Goal: Task Accomplishment & Management: Manage account settings

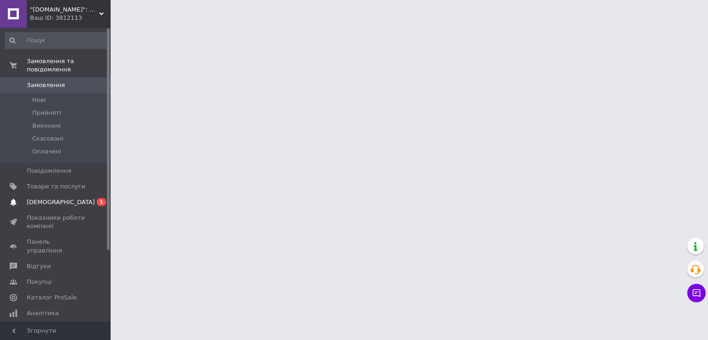
click at [91, 198] on span "0 1" at bounding box center [97, 202] width 25 height 8
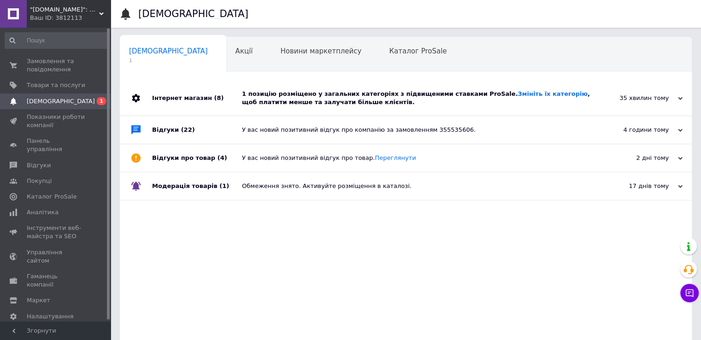
click at [280, 104] on div "1 позицію розміщено у загальних категоріях з підвищеними ставками ProSale. Змін…" at bounding box center [416, 98] width 349 height 17
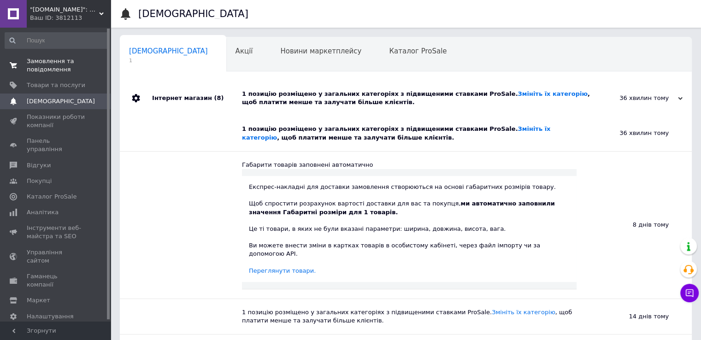
click at [45, 76] on link "Замовлення та повідомлення 0 0" at bounding box center [56, 65] width 113 height 24
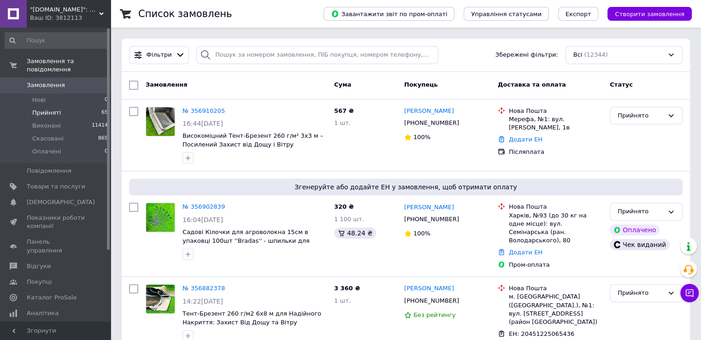
click at [72, 107] on li "Прийняті 65" at bounding box center [56, 113] width 113 height 13
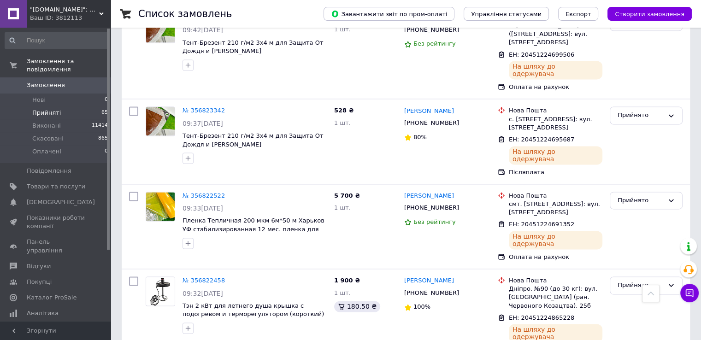
scroll to position [1521, 0]
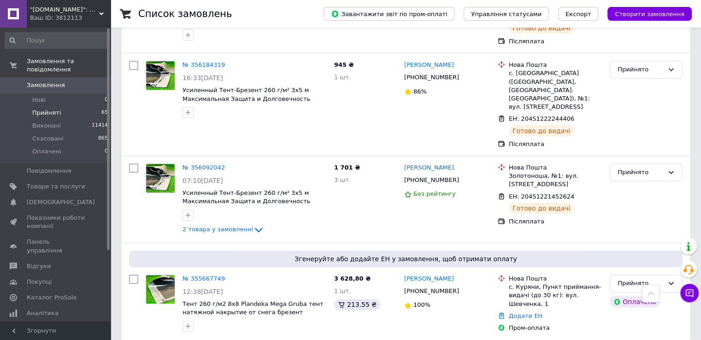
scroll to position [267, 0]
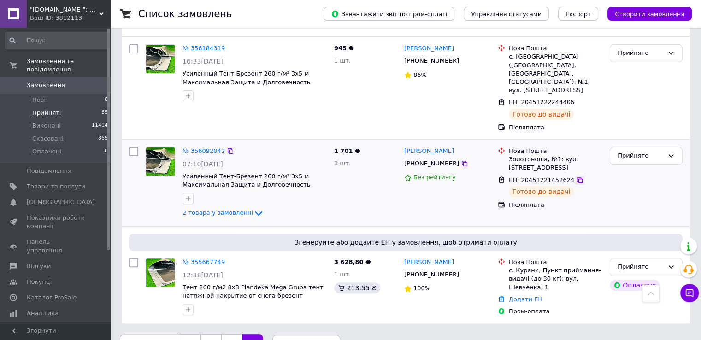
click at [577, 178] on icon at bounding box center [580, 181] width 6 height 6
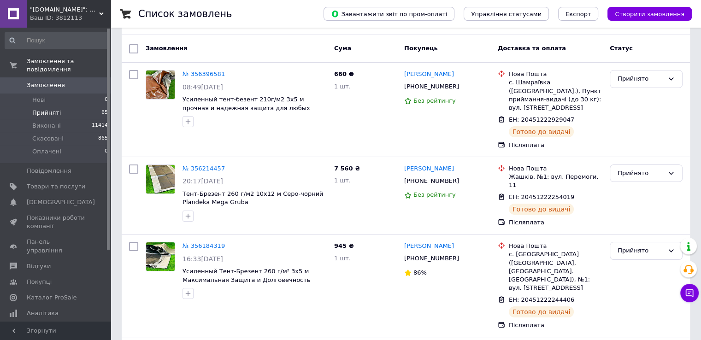
scroll to position [59, 0]
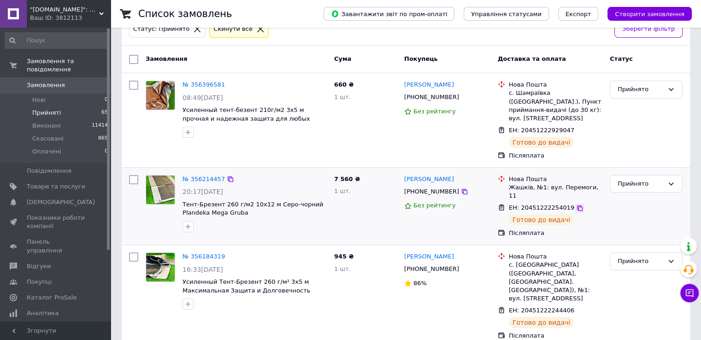
click at [576, 205] on icon at bounding box center [579, 208] width 7 height 7
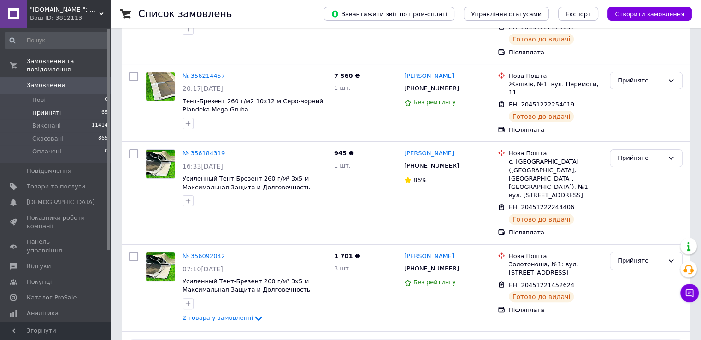
scroll to position [267, 0]
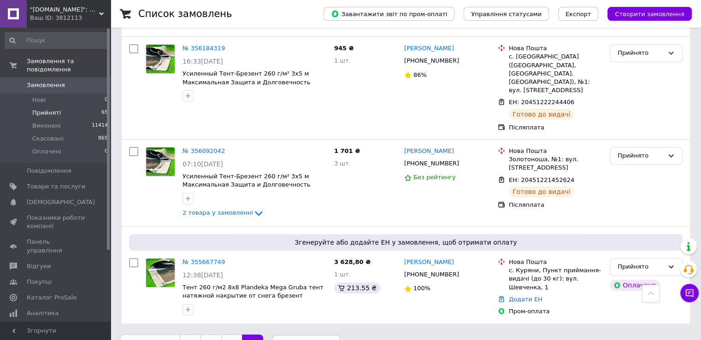
click at [228, 335] on link "3" at bounding box center [231, 344] width 21 height 19
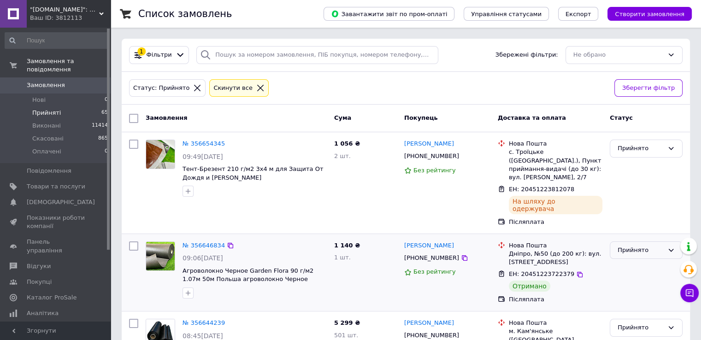
click at [630, 246] on div "Прийнято" at bounding box center [641, 251] width 46 height 10
click at [630, 261] on li "Виконано" at bounding box center [647, 269] width 72 height 17
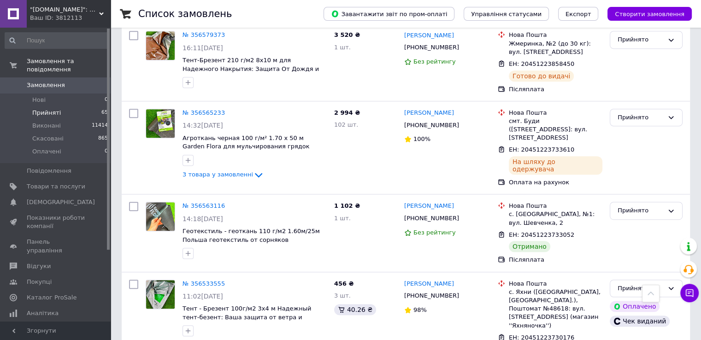
scroll to position [478, 0]
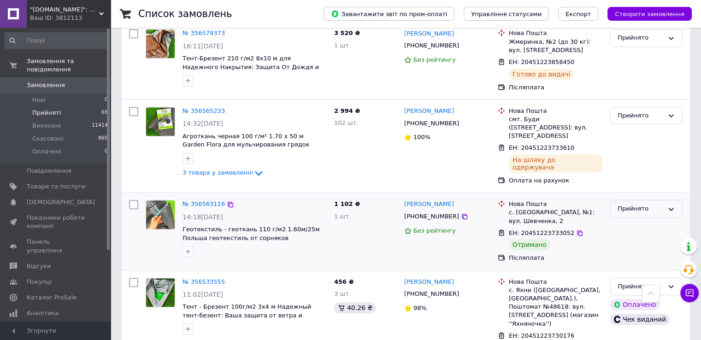
click at [628, 200] on div "Прийнято" at bounding box center [646, 209] width 73 height 18
click at [625, 220] on li "Виконано" at bounding box center [647, 228] width 72 height 17
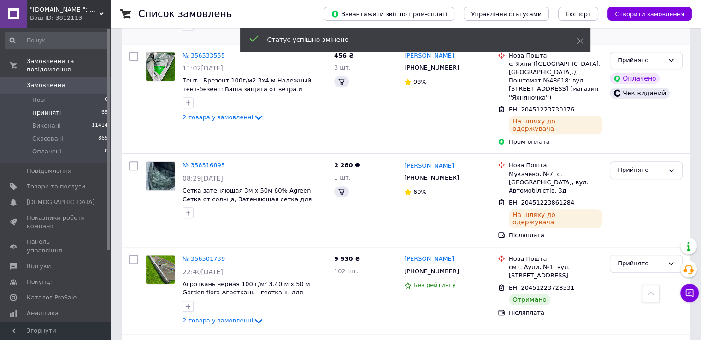
scroll to position [708, 0]
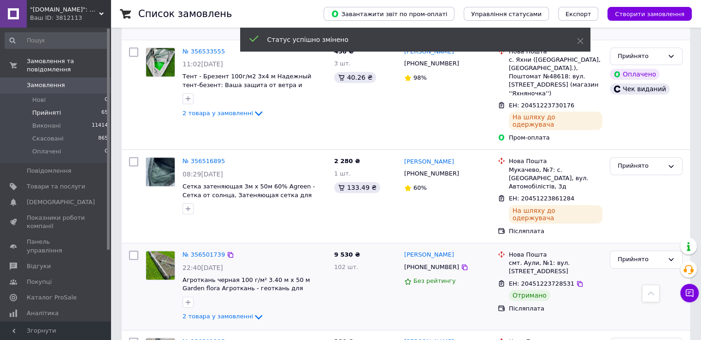
click at [607, 247] on div "Прийнято" at bounding box center [646, 286] width 80 height 79
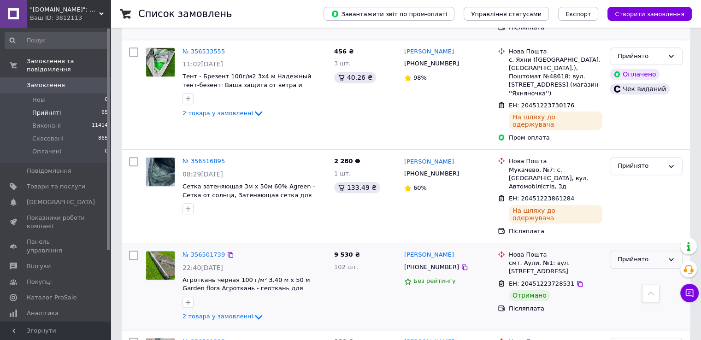
click at [619, 255] on div "Прийнято" at bounding box center [641, 260] width 46 height 10
click at [626, 271] on li "Виконано" at bounding box center [647, 279] width 72 height 17
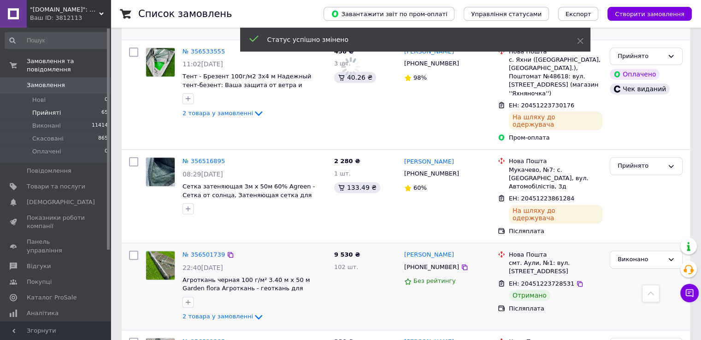
scroll to position [851, 0]
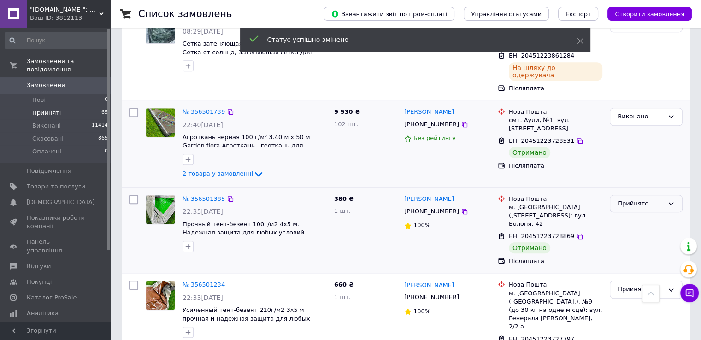
click at [634, 195] on div "Прийнято" at bounding box center [646, 204] width 73 height 18
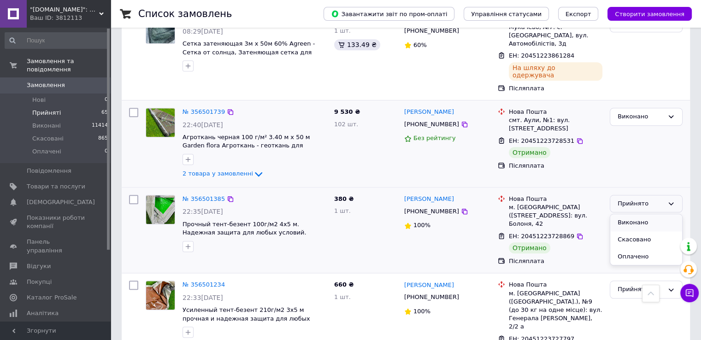
click at [634, 214] on li "Виконано" at bounding box center [647, 222] width 72 height 17
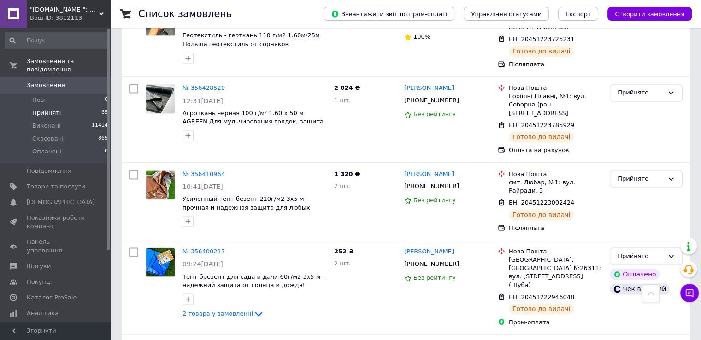
scroll to position [1490, 0]
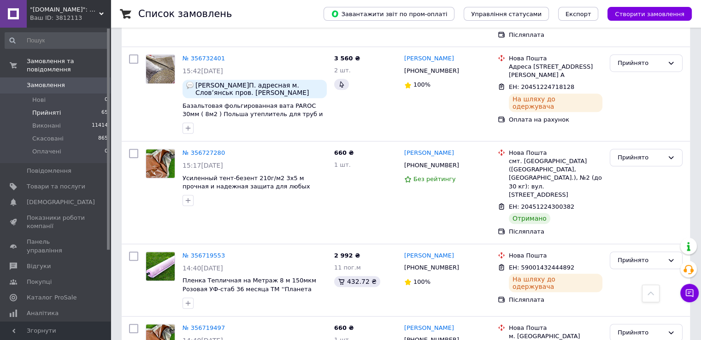
scroll to position [609, 0]
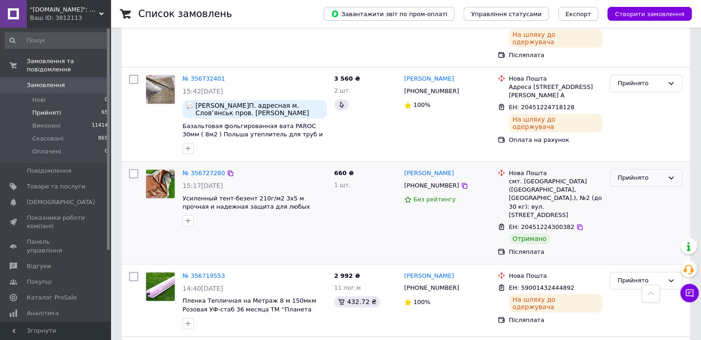
click at [636, 173] on div "Прийнято" at bounding box center [641, 178] width 46 height 10
click at [635, 189] on li "Виконано" at bounding box center [647, 197] width 72 height 17
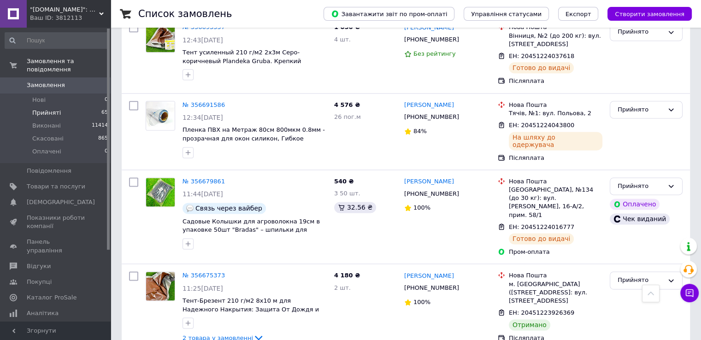
scroll to position [1219, 0]
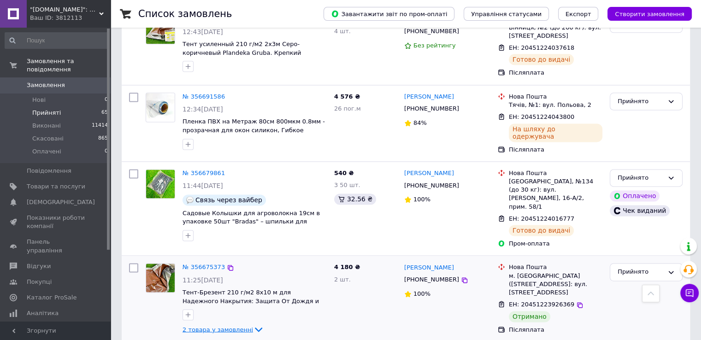
click at [235, 326] on span "2 товара у замовленні" at bounding box center [218, 329] width 71 height 7
click at [639, 267] on div "Прийнято" at bounding box center [641, 272] width 46 height 10
click at [640, 283] on li "Виконано" at bounding box center [647, 291] width 72 height 17
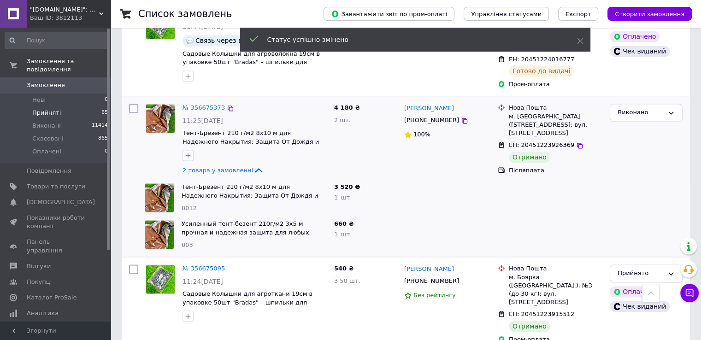
scroll to position [1381, 0]
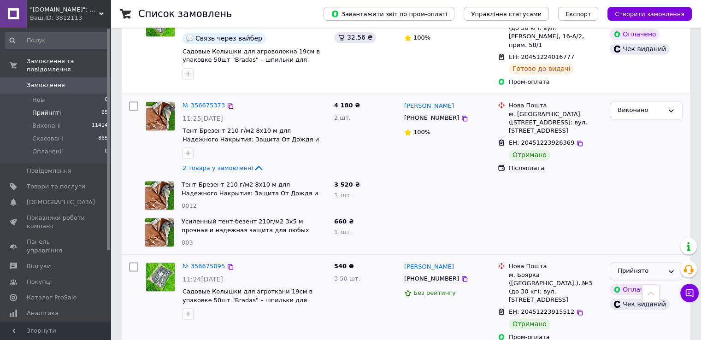
click at [670, 268] on icon at bounding box center [671, 271] width 7 height 7
click at [666, 282] on li "Виконано" at bounding box center [647, 290] width 72 height 17
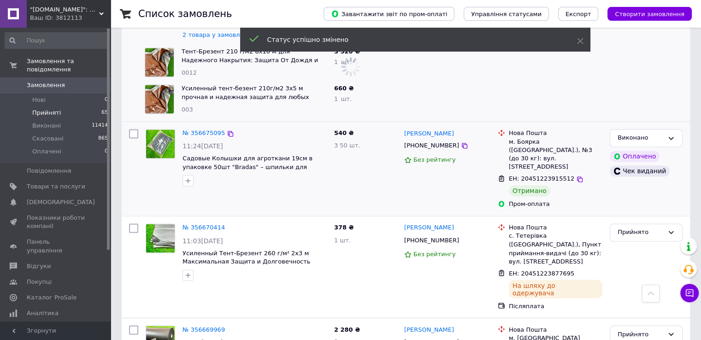
scroll to position [1554, 0]
